Goal: Information Seeking & Learning: Check status

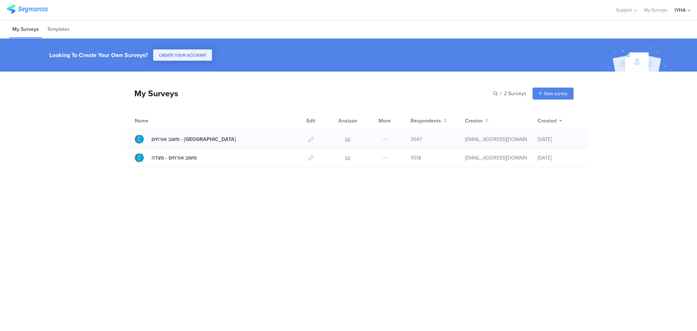
click at [413, 140] on span "3647" at bounding box center [416, 139] width 11 height 8
click at [349, 140] on icon at bounding box center [347, 138] width 5 height 5
click at [347, 156] on icon at bounding box center [347, 157] width 5 height 5
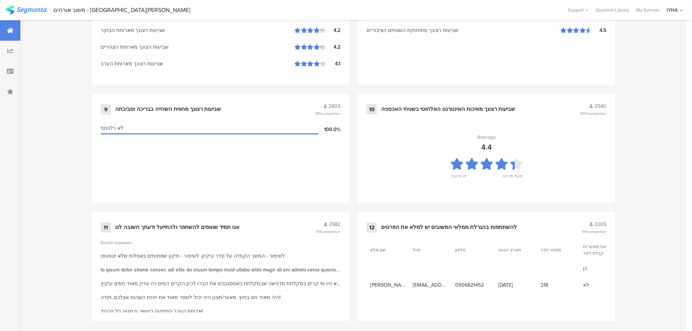
scroll to position [734, 0]
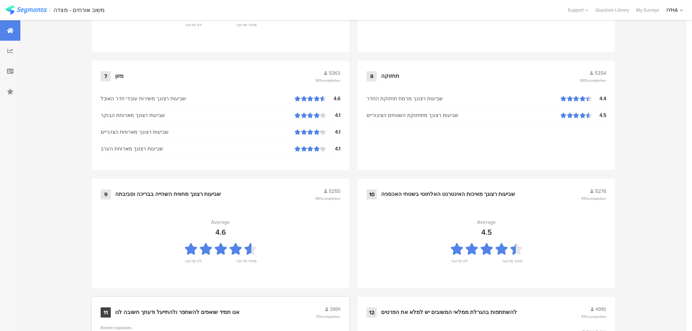
scroll to position [734, 0]
